Goal: Information Seeking & Learning: Understand process/instructions

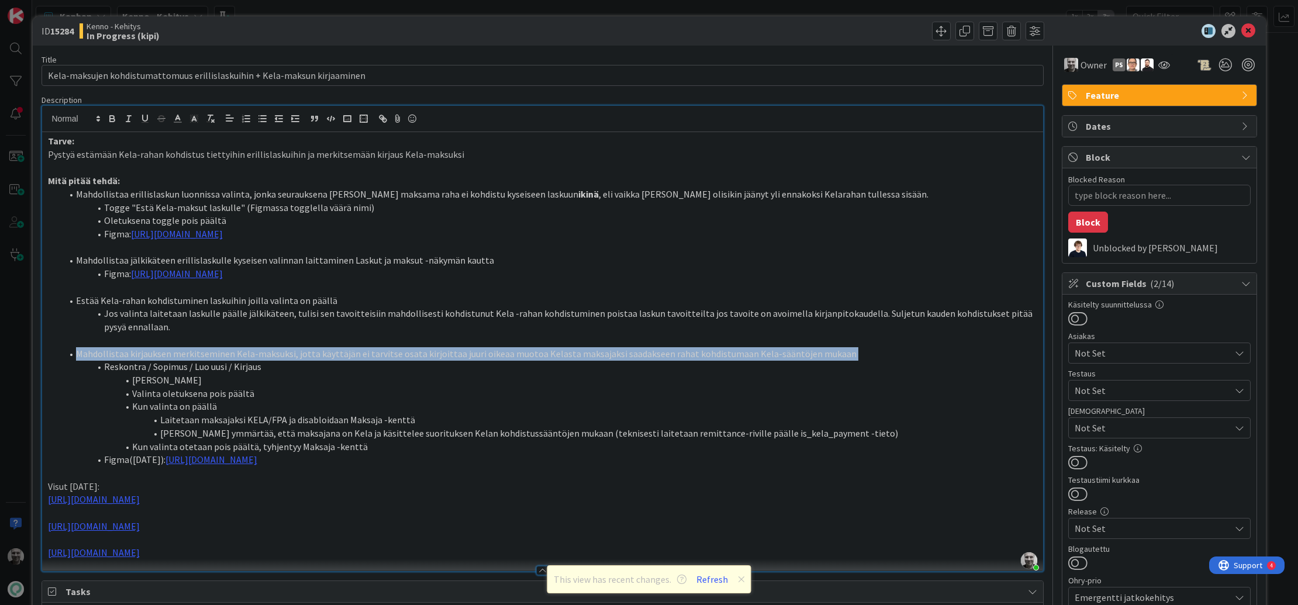
scroll to position [92, 0]
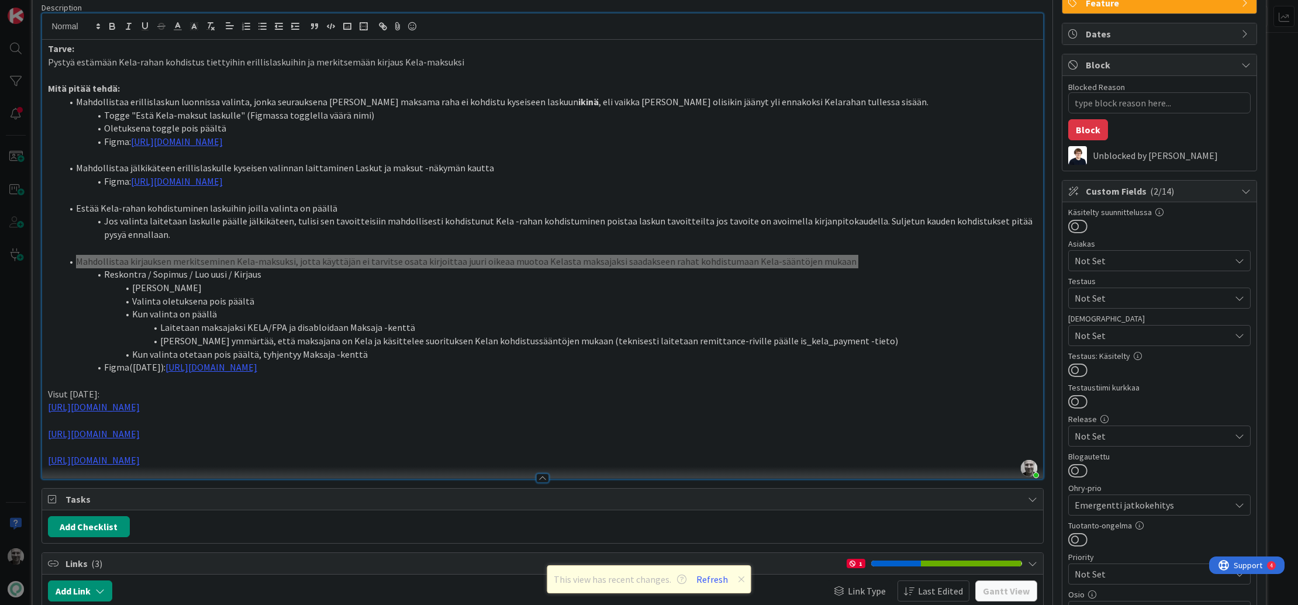
type textarea "x"
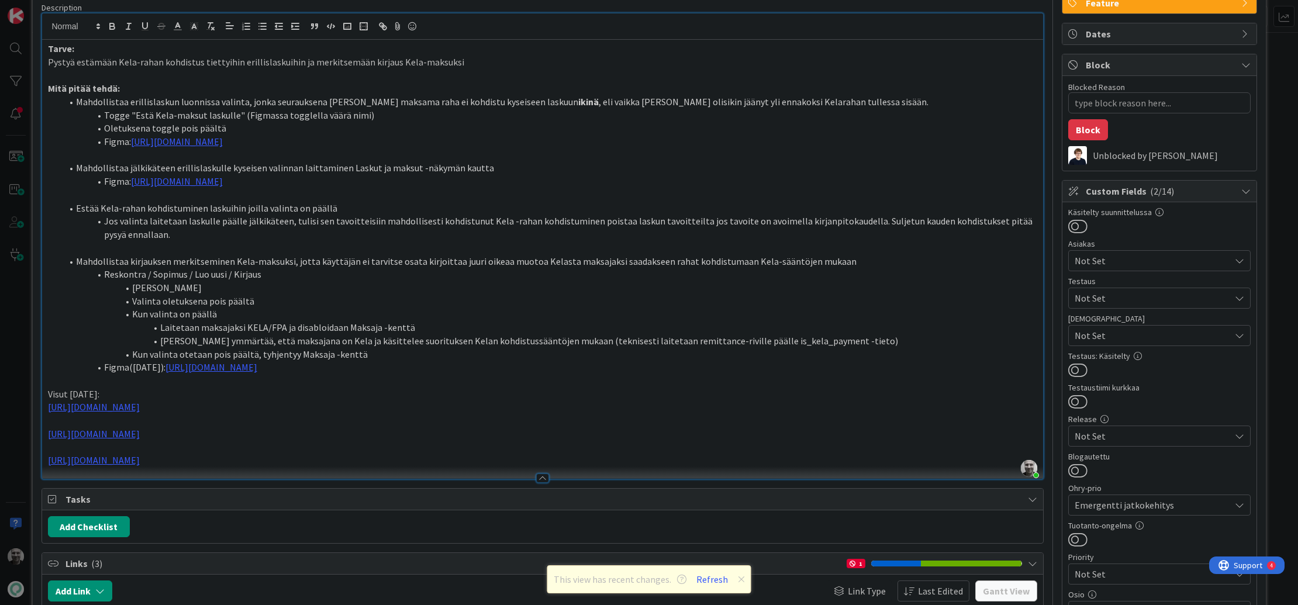
click at [447, 587] on div at bounding box center [294, 591] width 352 height 21
click at [213, 222] on li "Jos valinta laitetaan laskulle päälle jälkikäteen, tulisi sen tavoitteisiin mah…" at bounding box center [549, 228] width 975 height 26
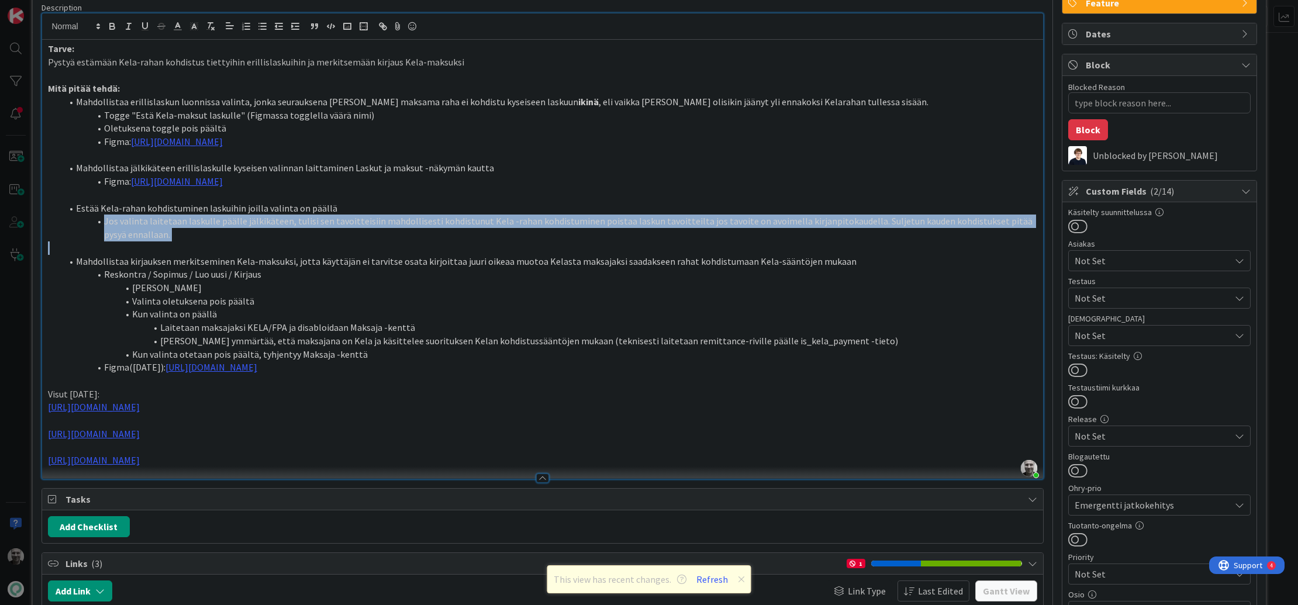
click at [213, 222] on li "Jos valinta laitetaan laskulle päälle jälkikäteen, tulisi sen tavoitteisiin mah…" at bounding box center [549, 228] width 975 height 26
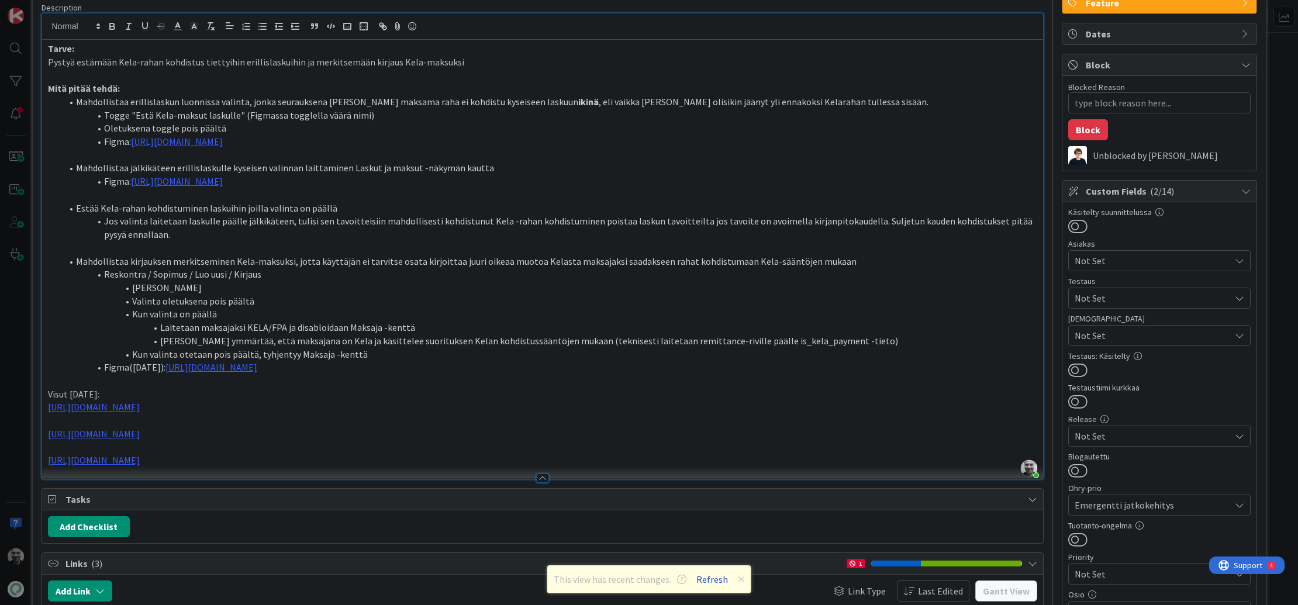
click at [694, 585] on button "Refresh" at bounding box center [712, 579] width 40 height 15
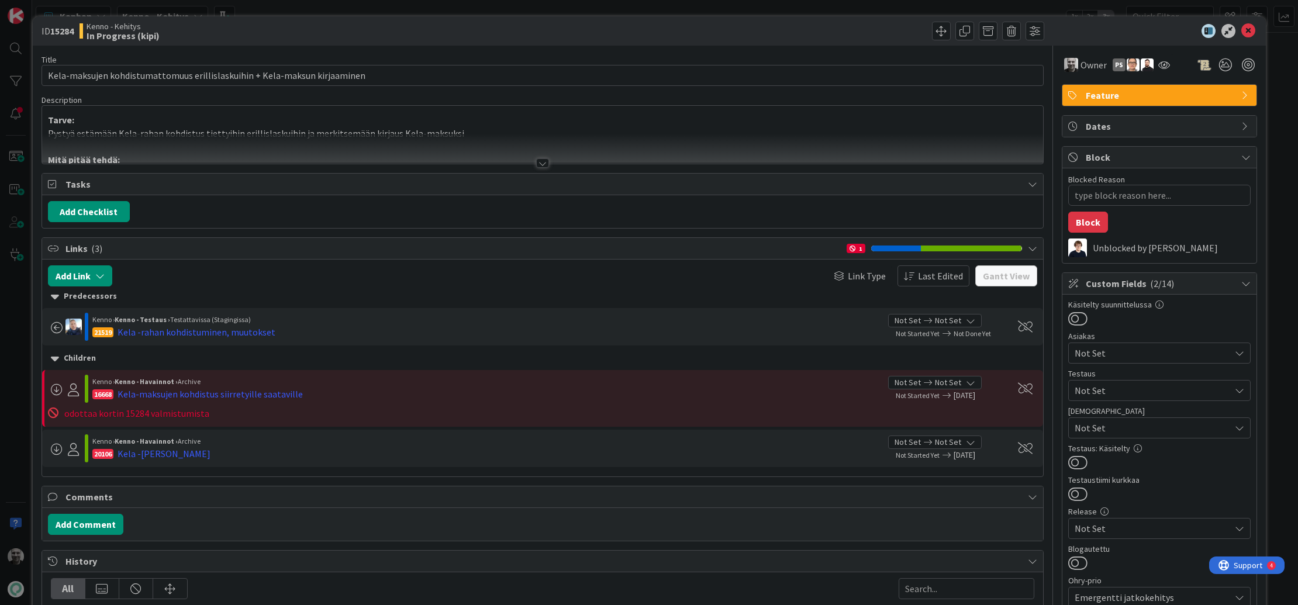
type textarea "x"
click at [544, 160] on div at bounding box center [542, 162] width 13 height 9
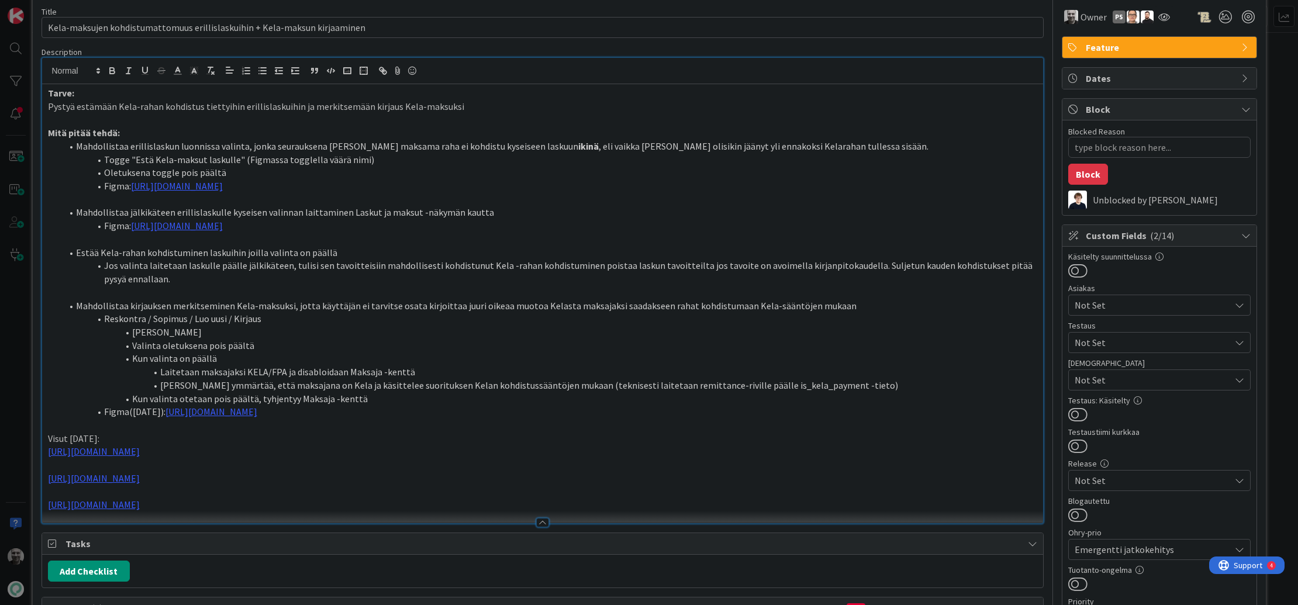
scroll to position [51, 0]
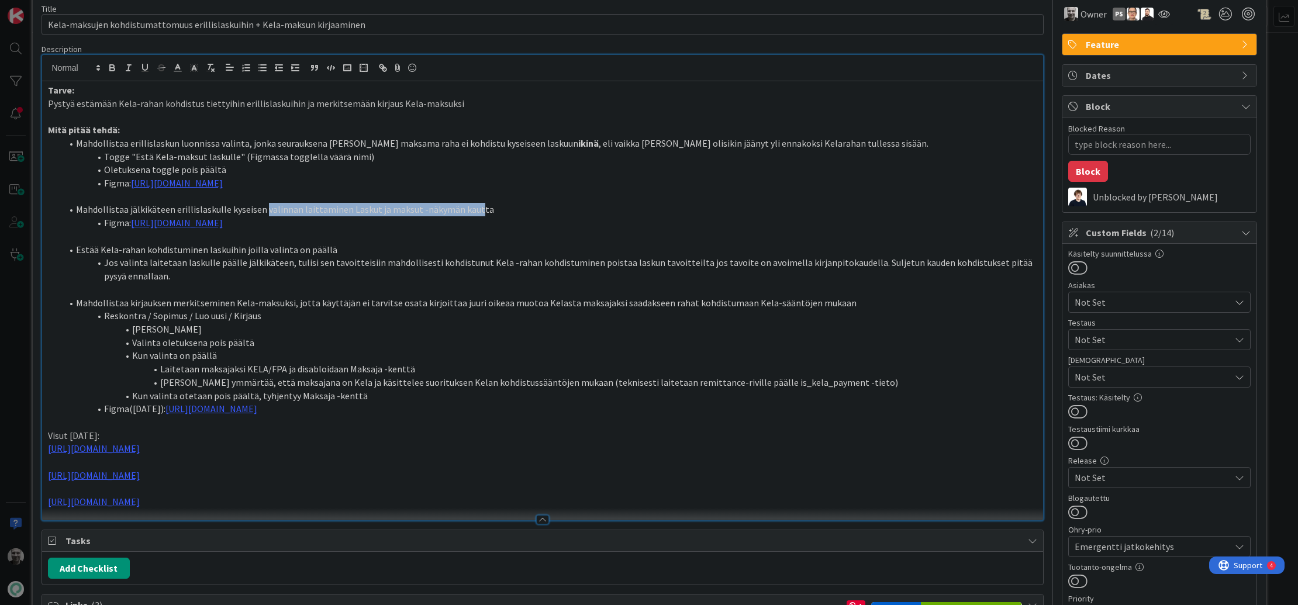
drag, startPoint x: 263, startPoint y: 207, endPoint x: 469, endPoint y: 209, distance: 206.4
click at [470, 209] on li "Mahdollistaa jälkikäteen erillislaskulle kyseisen valinnan laittaminen Laskut j…" at bounding box center [549, 209] width 975 height 13
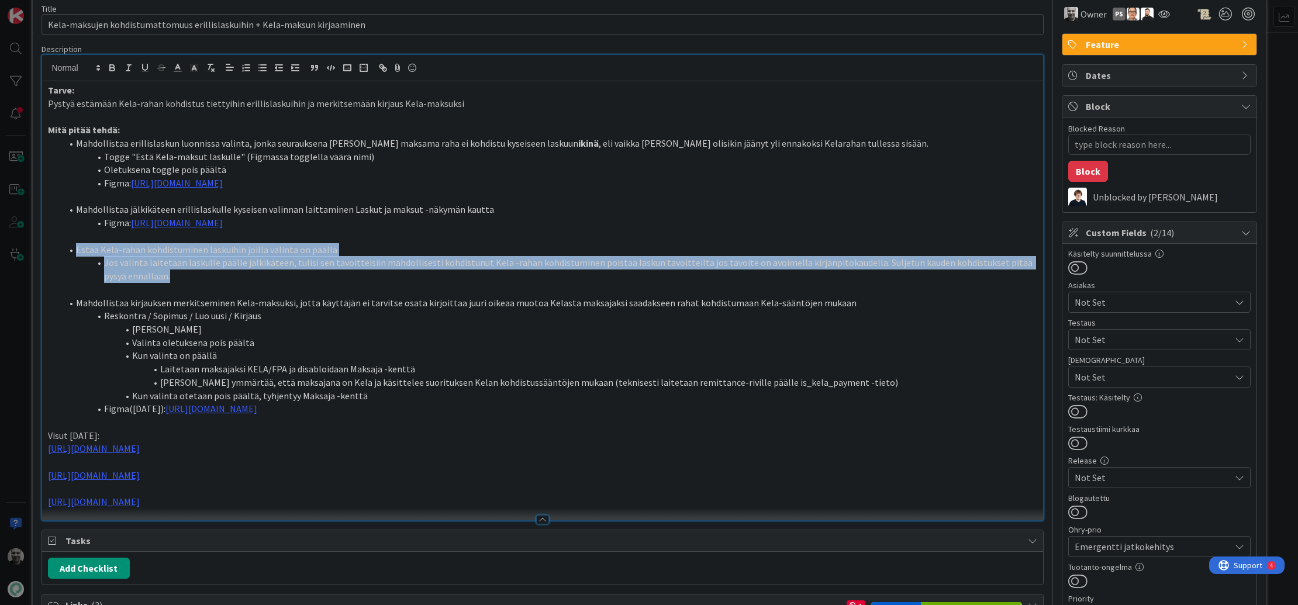
drag, startPoint x: 75, startPoint y: 247, endPoint x: 177, endPoint y: 275, distance: 105.2
click at [177, 276] on ol "Estää Kela-rahan kohdistuminen laskuihin joilla valinta on päällä Jos valinta l…" at bounding box center [542, 263] width 989 height 40
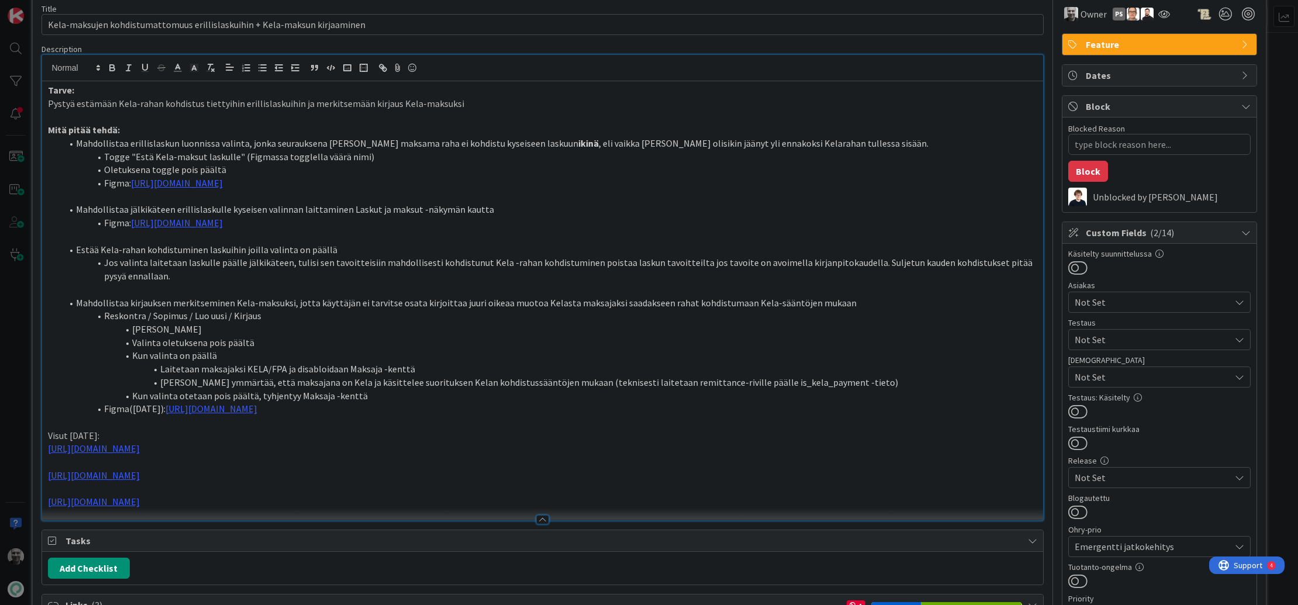
click at [188, 211] on li "Mahdollistaa jälkikäteen erillislaskulle kyseisen valinnan laittaminen Laskut j…" at bounding box center [549, 209] width 975 height 13
click at [156, 209] on li "Mahdollistaa jälkikäteen erillislaskulle kyseisen valinnan laittaminen Laskut j…" at bounding box center [549, 209] width 975 height 13
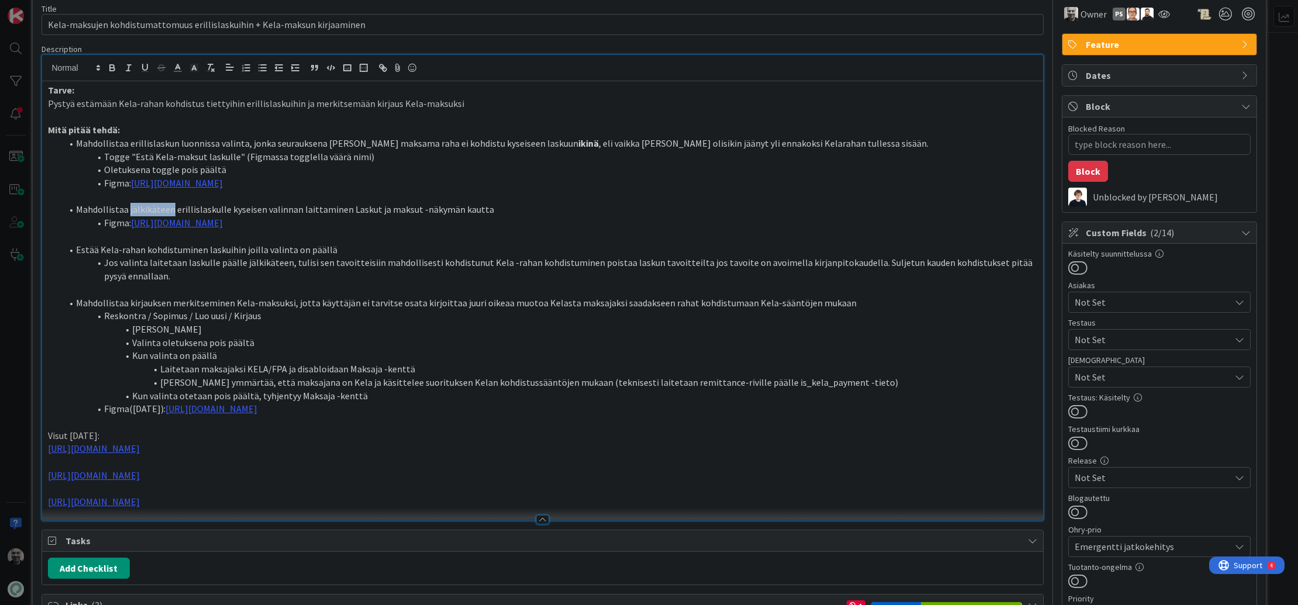
click at [156, 209] on li "Mahdollistaa jälkikäteen erillislaskulle kyseisen valinnan laittaminen Laskut j…" at bounding box center [549, 209] width 975 height 13
drag, startPoint x: 337, startPoint y: 206, endPoint x: 492, endPoint y: 209, distance: 155.6
click at [492, 209] on li "Mahdollistaa jälkikäteen erillislaskulle kyseisen valinnan laittaminen Laskut j…" at bounding box center [549, 209] width 975 height 13
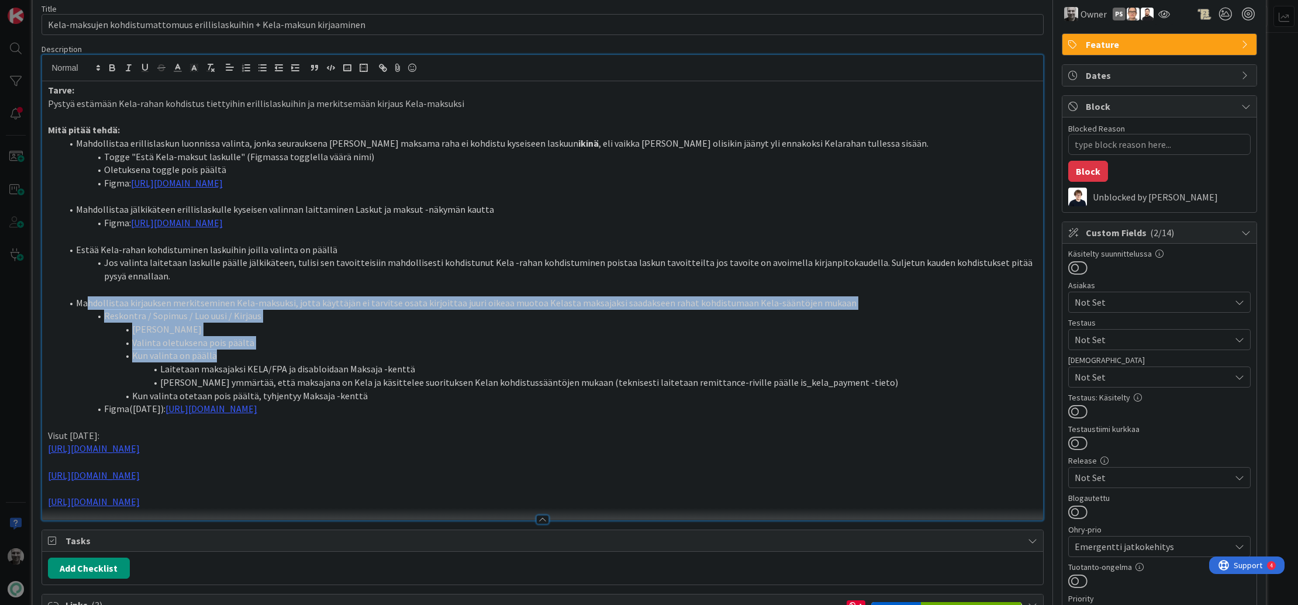
drag, startPoint x: 88, startPoint y: 303, endPoint x: 447, endPoint y: 358, distance: 363.3
click at [447, 358] on ol "Mahdollistaa kirjauksen merkitseminen Kela-maksuksi, jotta käyttäjän ei tarvits…" at bounding box center [542, 355] width 989 height 119
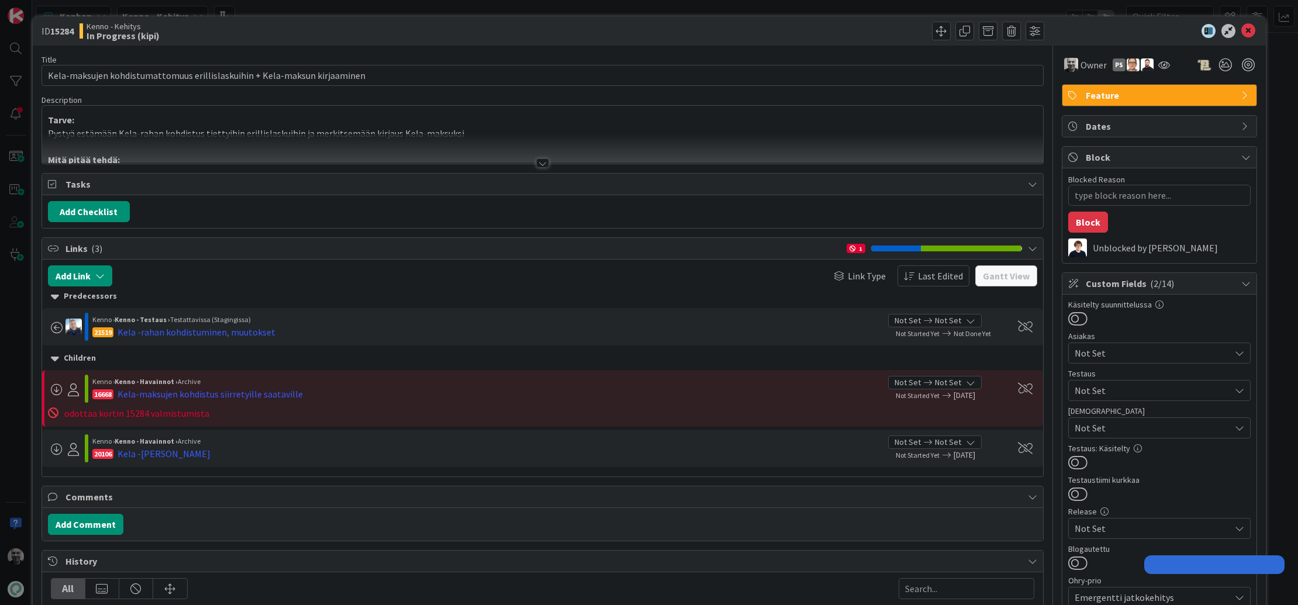
type textarea "x"
